Goal: Task Accomplishment & Management: Complete application form

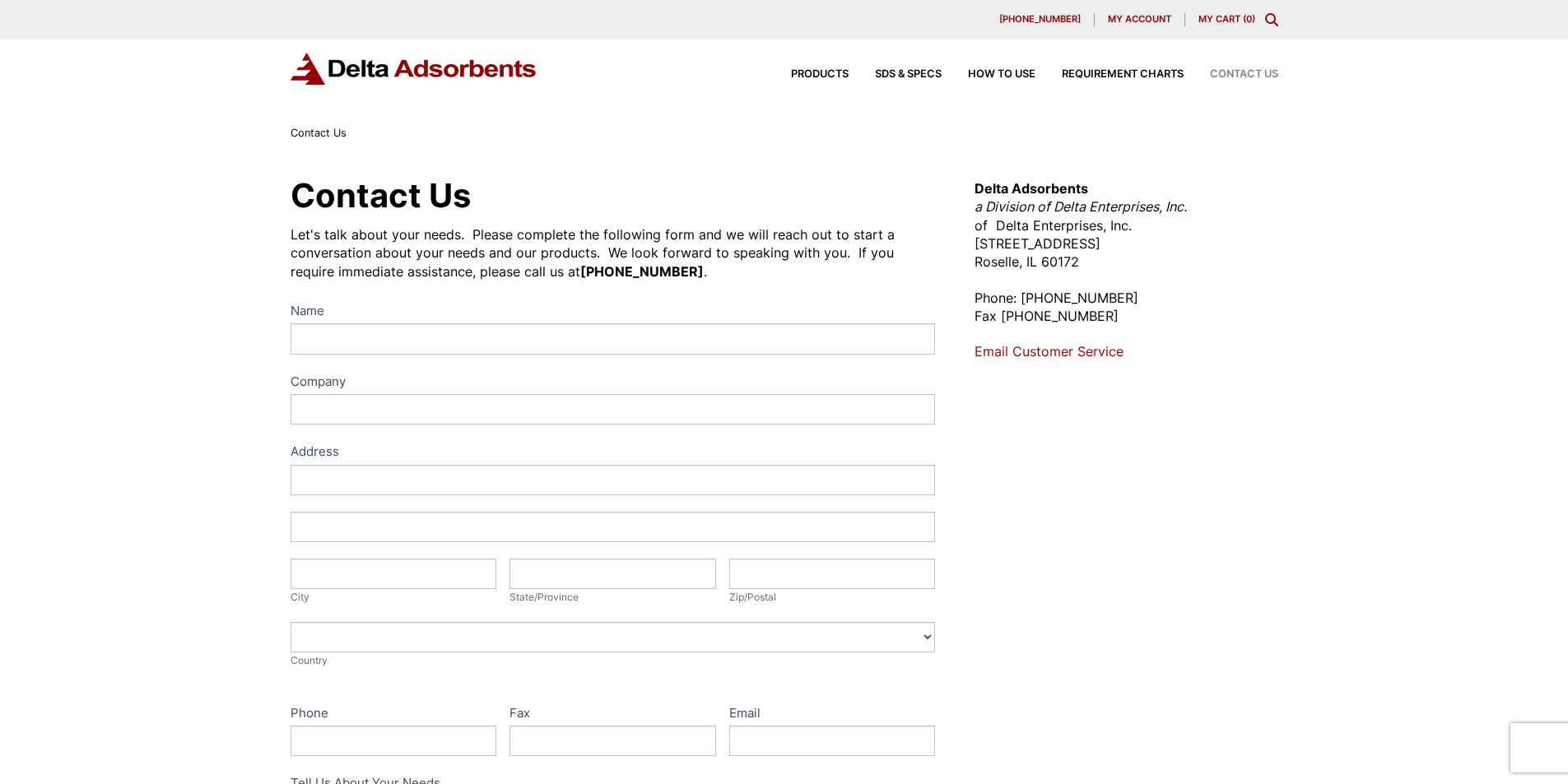
click at [1201, 80] on div "Contact Us" at bounding box center [1230, 74] width 94 height 11
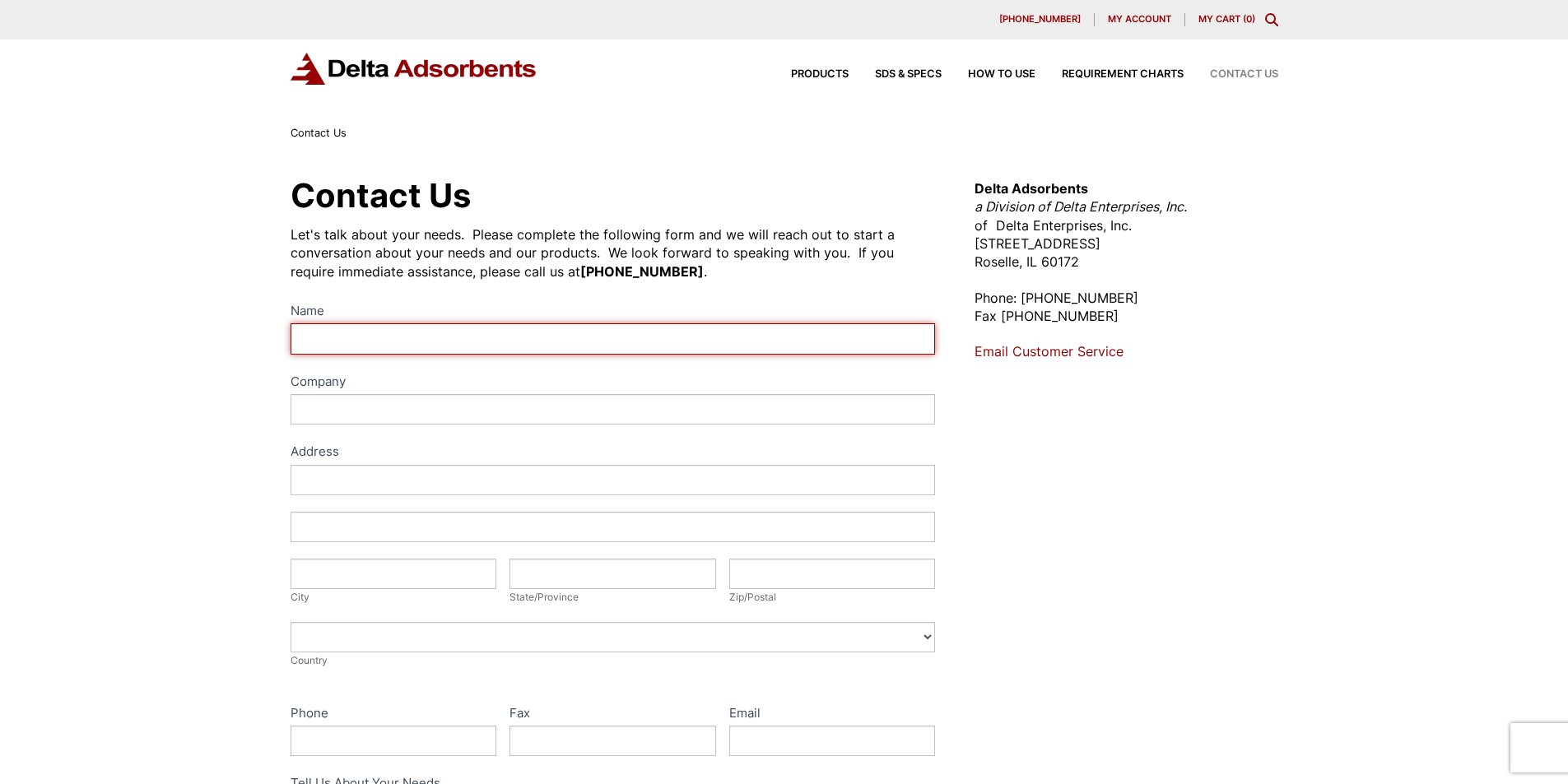
click at [398, 354] on input "Name" at bounding box center [613, 338] width 645 height 30
type input "Angel"
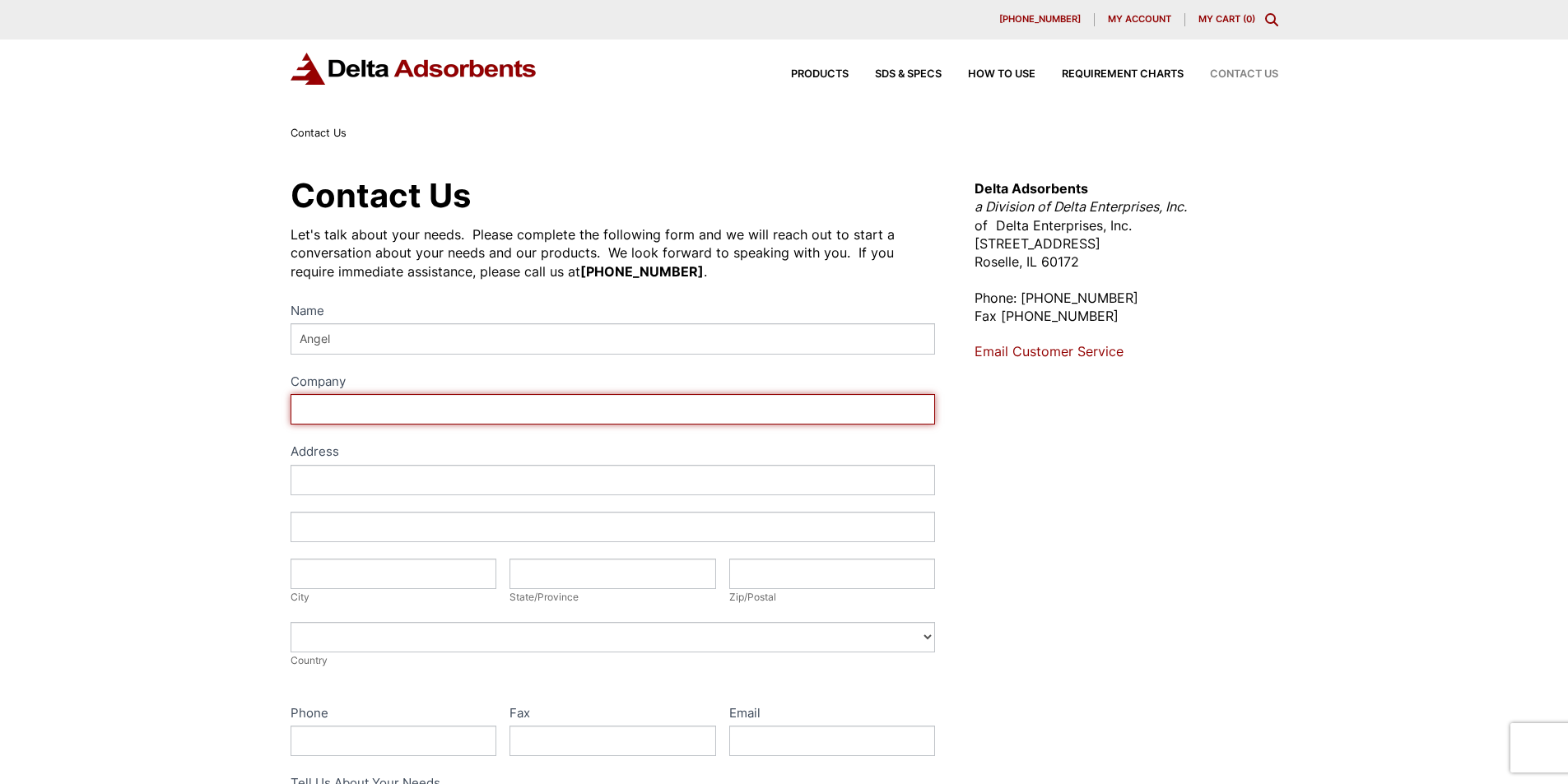
click at [389, 425] on input "Company" at bounding box center [613, 409] width 645 height 30
type input "Bayer, [PERSON_NAME] and [PERSON_NAME]"
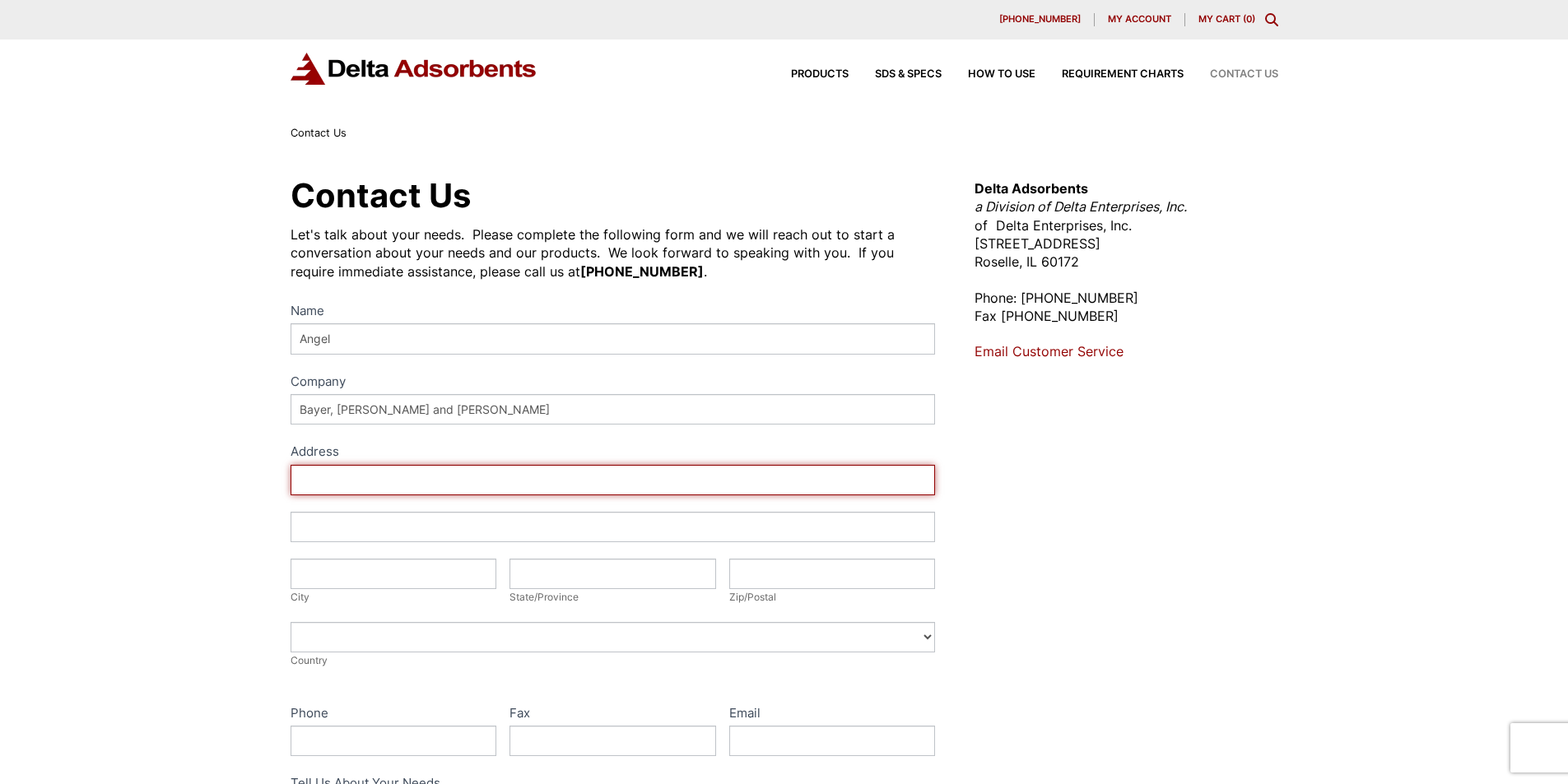
click at [405, 495] on input "Address" at bounding box center [613, 480] width 645 height 30
type input "[STREET_ADDRESS]"
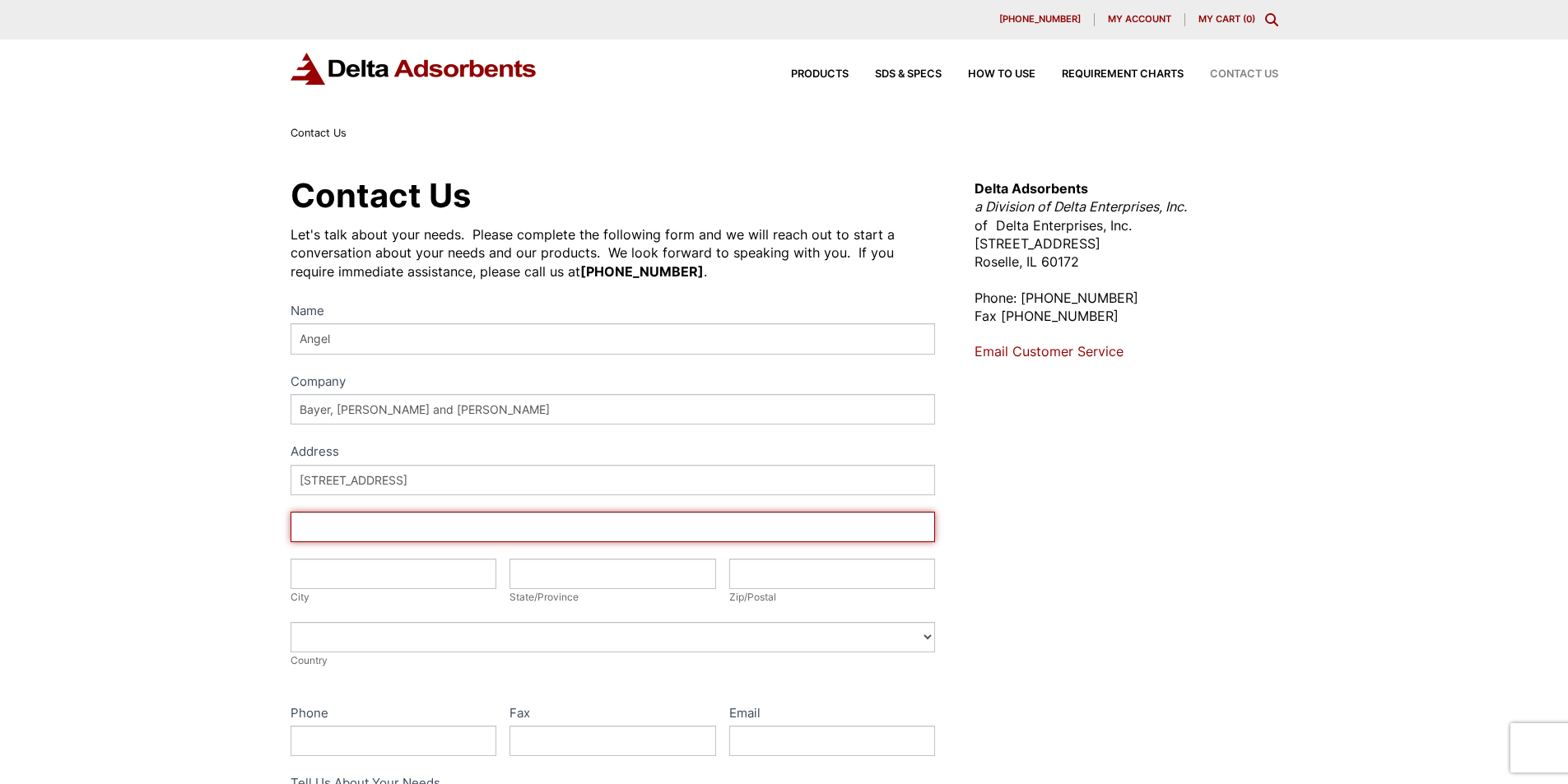
click at [403, 543] on input "Address" at bounding box center [613, 527] width 645 height 30
type input "[STREET_ADDRESS]"
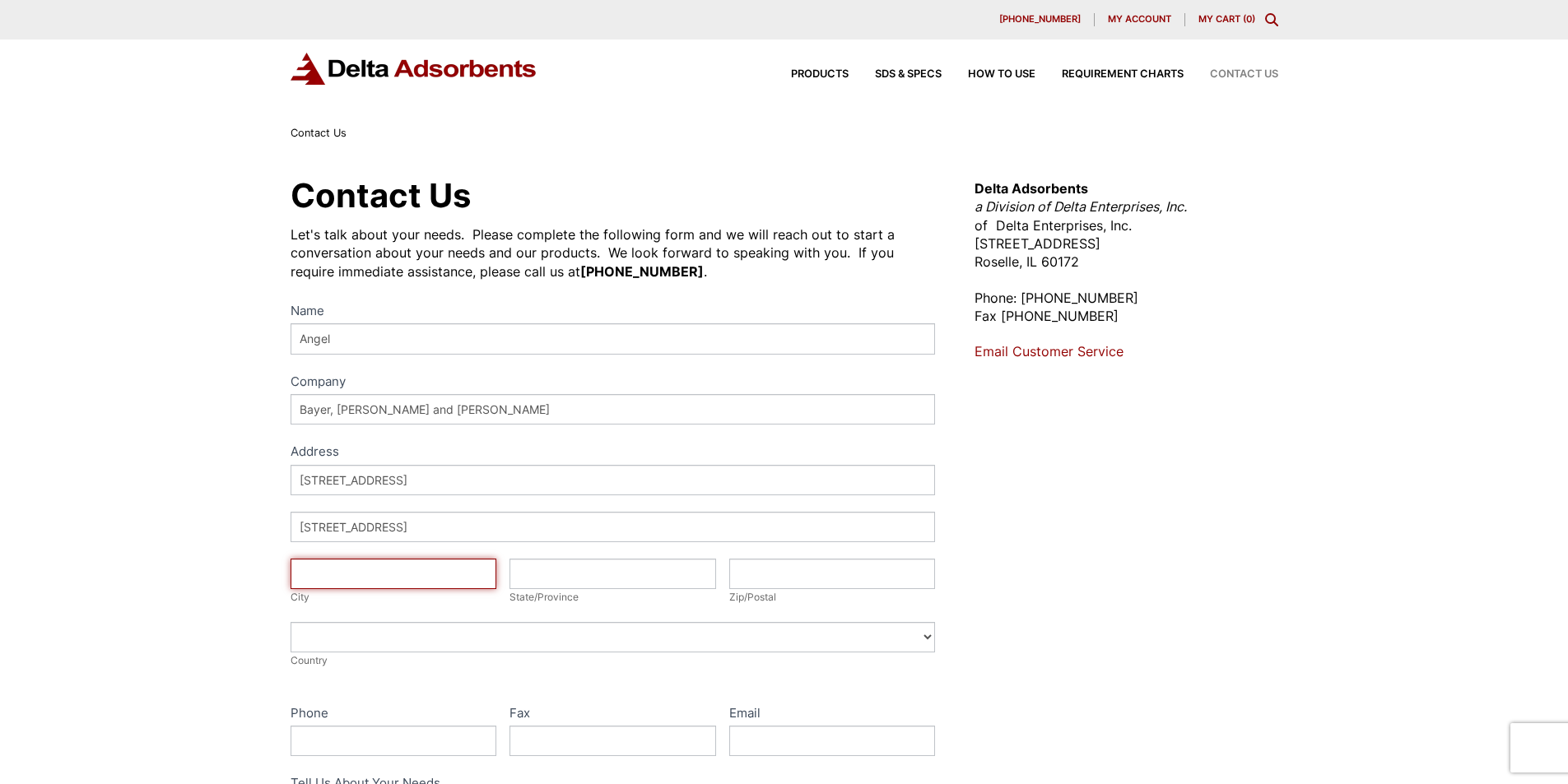
click at [315, 589] on input "City" at bounding box center [393, 574] width 206 height 30
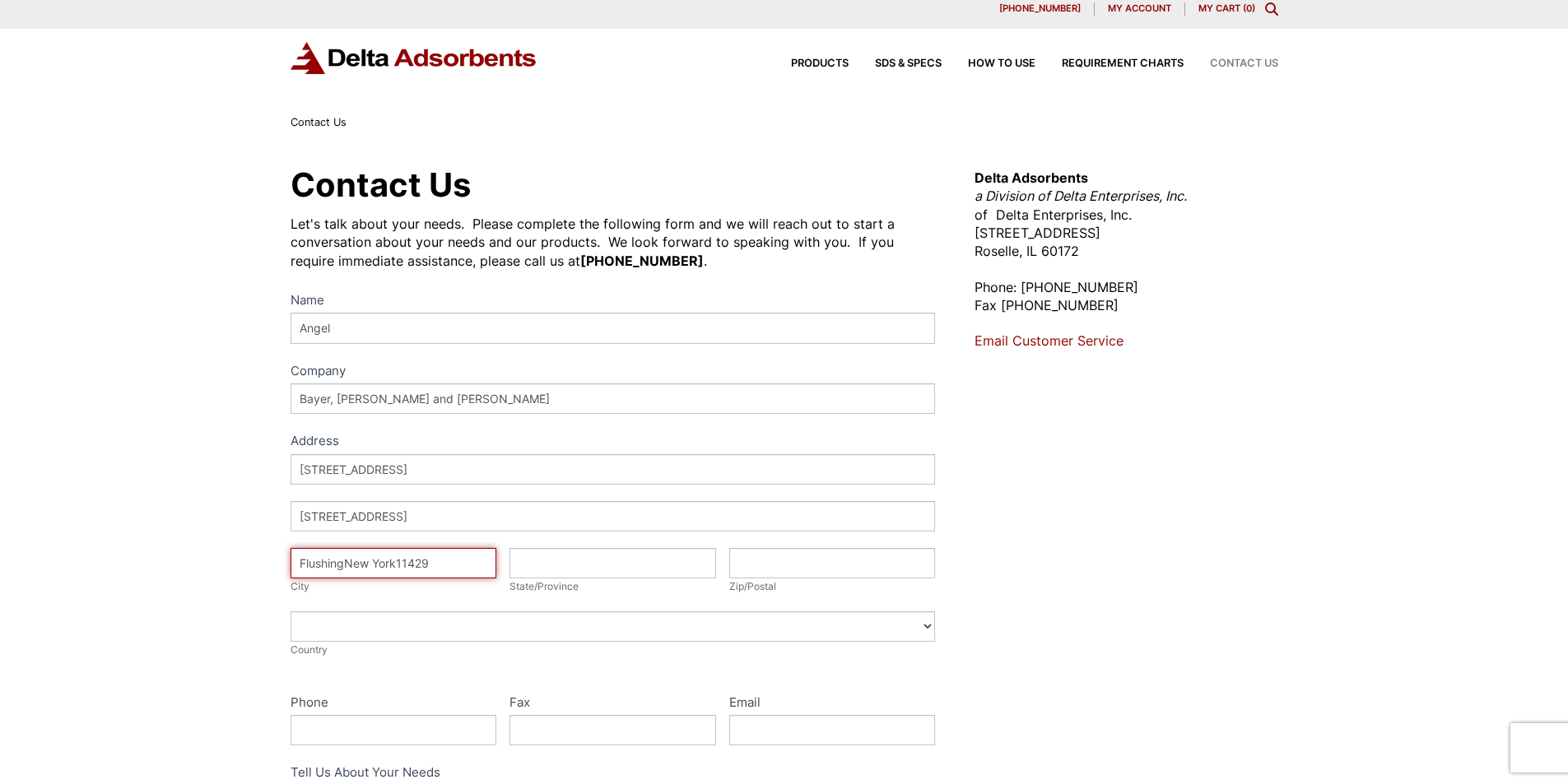
type input "FlushingNew York11429"
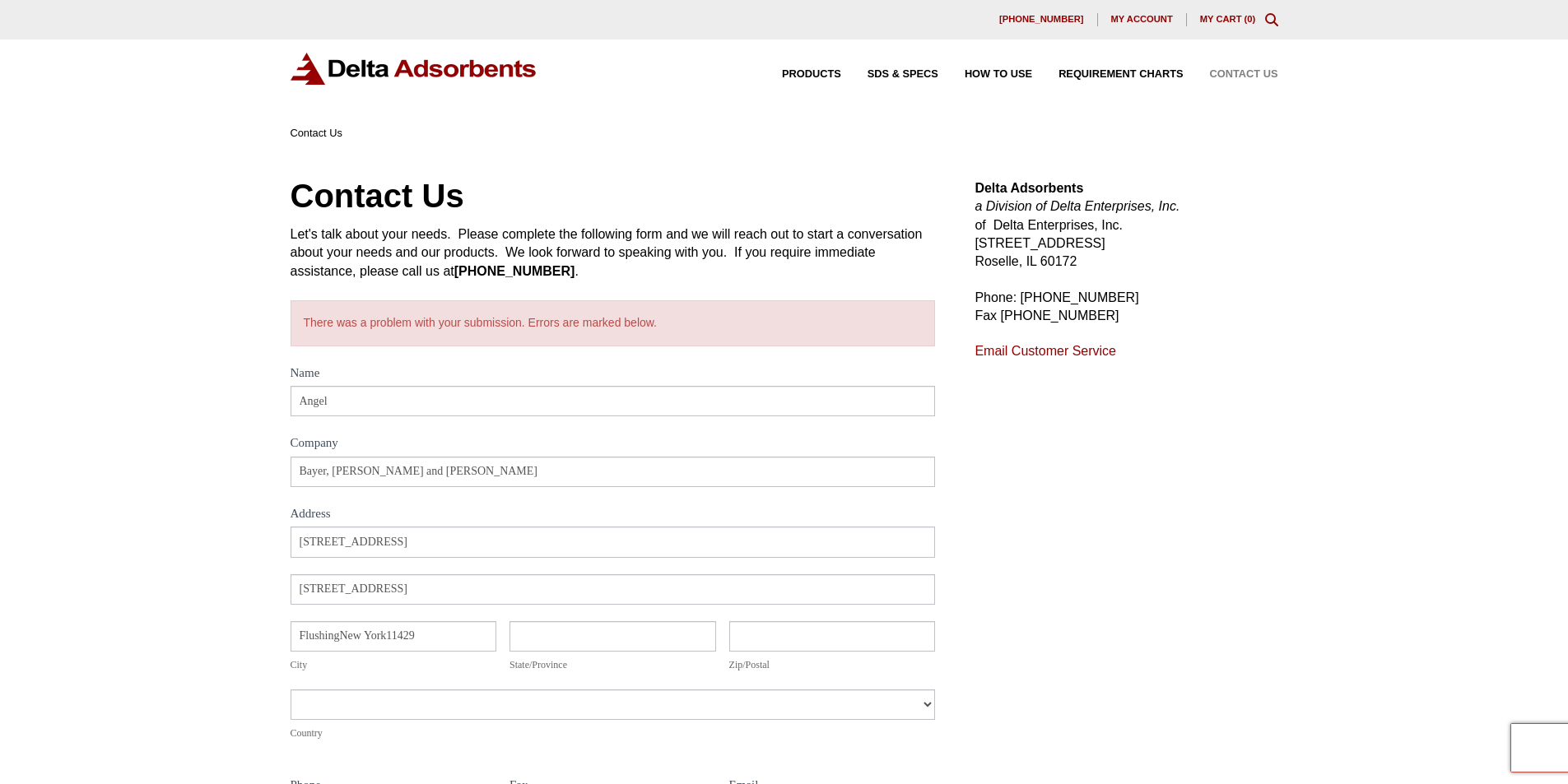
click at [315, 758] on div "Address 519 E 4th Street Address 519 E 4th Street City FlushingNew York11429 Ci…" at bounding box center [613, 642] width 645 height 231
click at [549, 758] on div "Address 519 E 4th Street Address 519 E 4th Street City FlushingNew York11429 Ci…" at bounding box center [613, 642] width 645 height 231
click at [765, 758] on div "Address 519 E 4th Street Address 519 E 4th Street City FlushingNew York11429 Ci…" at bounding box center [613, 642] width 645 height 231
click at [99, 535] on div "Contact Us Let's talk about your needs. Please complete the following form and …" at bounding box center [784, 641] width 1568 height 998
